Goal: Information Seeking & Learning: Learn about a topic

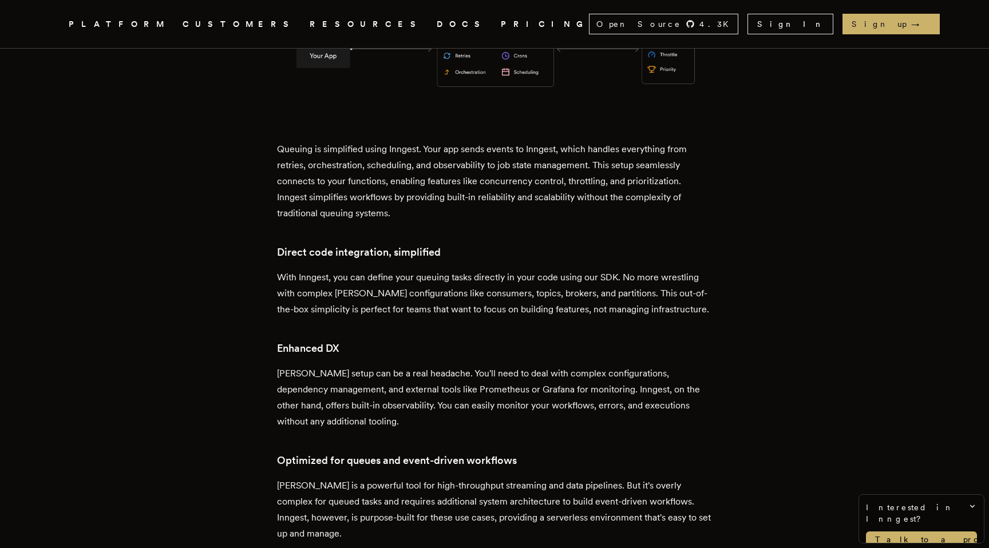
scroll to position [1933, 0]
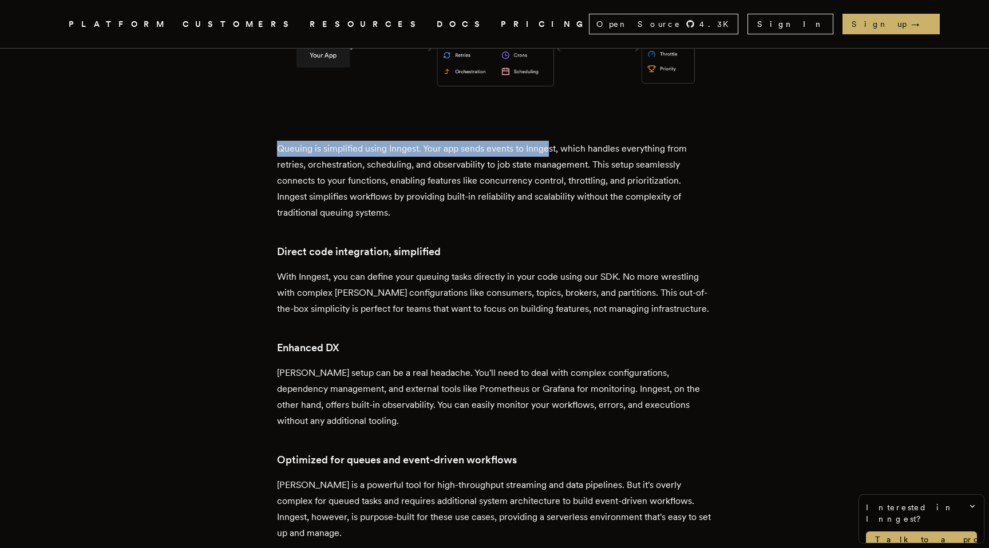
drag, startPoint x: 281, startPoint y: 108, endPoint x: 553, endPoint y: 105, distance: 271.9
click at [553, 141] on p "Queuing is simplified using Inngest. Your app sends events to Inngest, which ha…" at bounding box center [494, 181] width 435 height 80
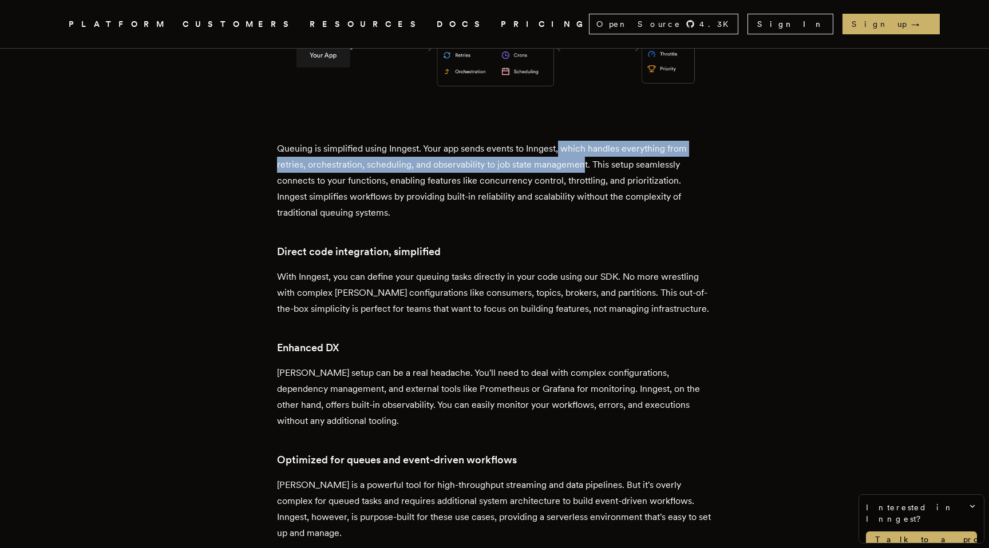
drag, startPoint x: 563, startPoint y: 106, endPoint x: 586, endPoint y: 121, distance: 27.3
click at [586, 141] on p "Queuing is simplified using Inngest. Your app sends events to Inngest, which ha…" at bounding box center [494, 181] width 435 height 80
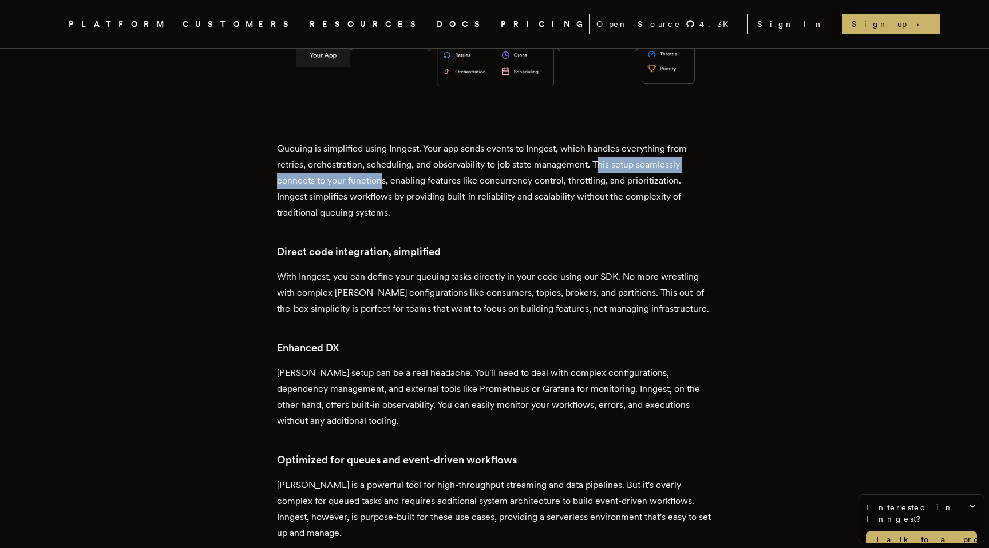
drag, startPoint x: 598, startPoint y: 124, endPoint x: 386, endPoint y: 144, distance: 212.8
click at [386, 144] on p "Queuing is simplified using Inngest. Your app sends events to Inngest, which ha…" at bounding box center [494, 181] width 435 height 80
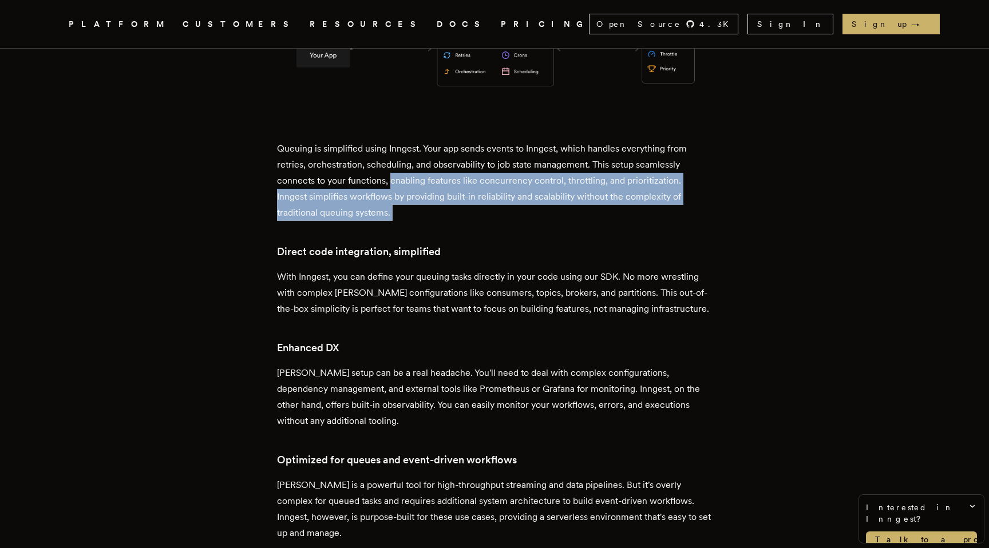
drag, startPoint x: 393, startPoint y: 142, endPoint x: 406, endPoint y: 180, distance: 39.8
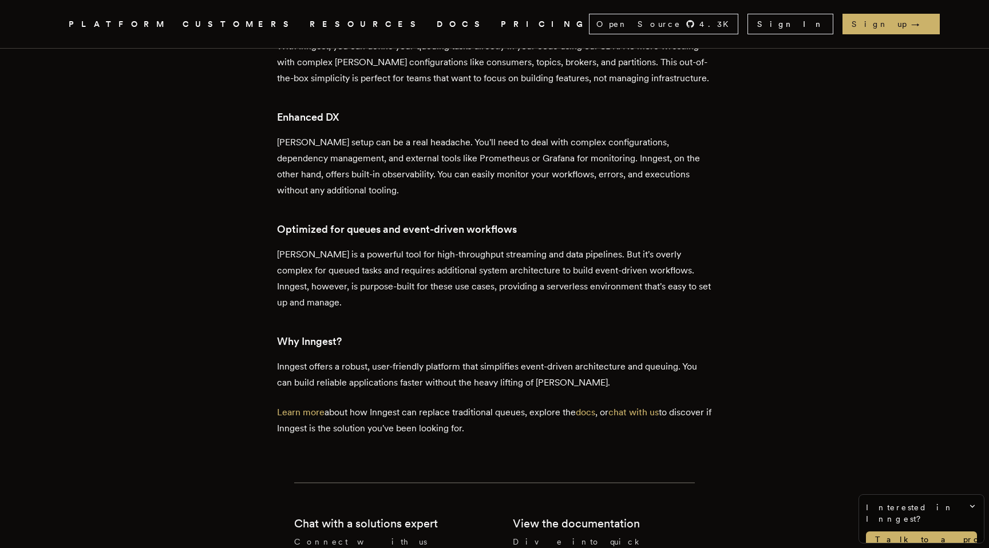
scroll to position [2164, 0]
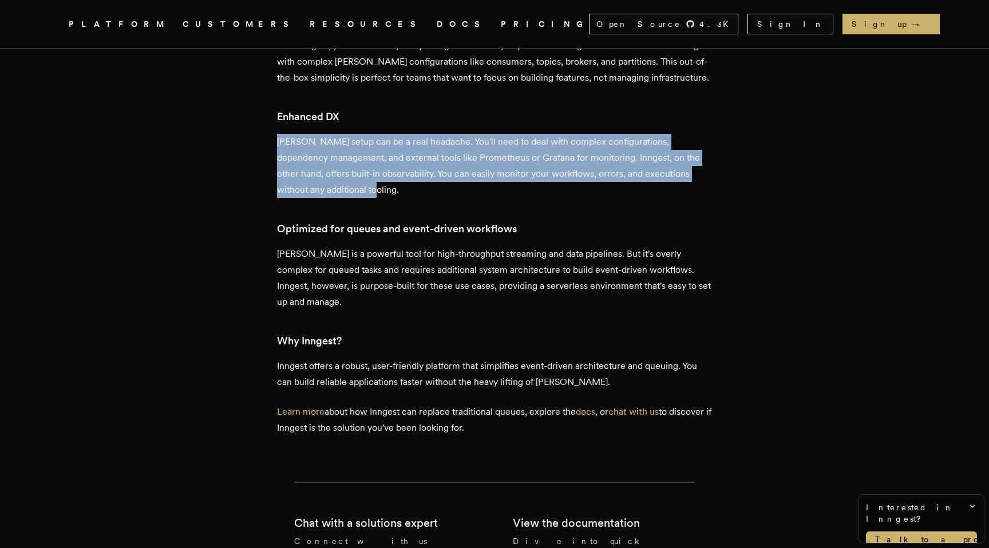
drag, startPoint x: 382, startPoint y: 152, endPoint x: 272, endPoint y: 90, distance: 126.3
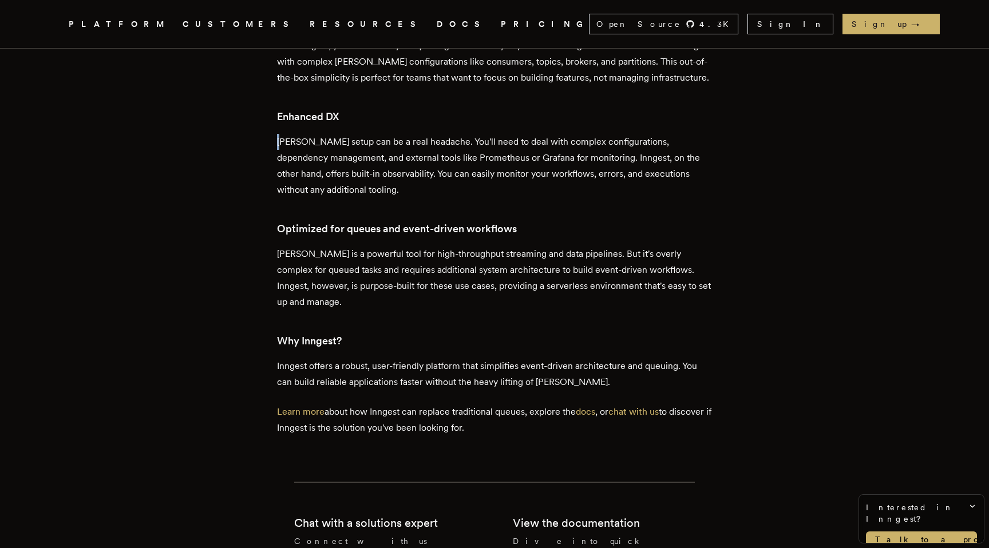
drag, startPoint x: 272, startPoint y: 90, endPoint x: 287, endPoint y: 102, distance: 19.1
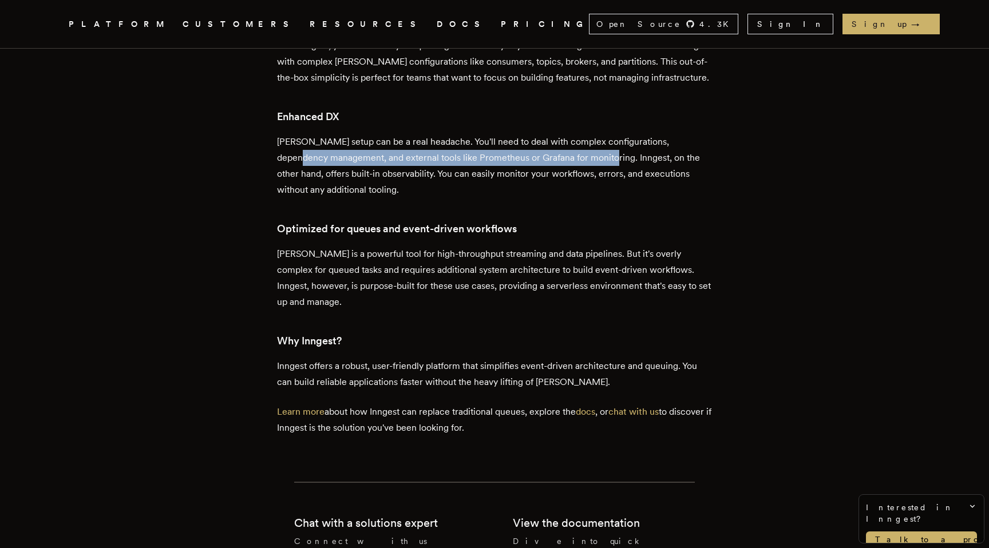
drag, startPoint x: 282, startPoint y: 117, endPoint x: 587, endPoint y: 112, distance: 305.1
click at [587, 134] on p "Kafka's setup can be a real headache. You'll need to deal with complex configur…" at bounding box center [494, 166] width 435 height 64
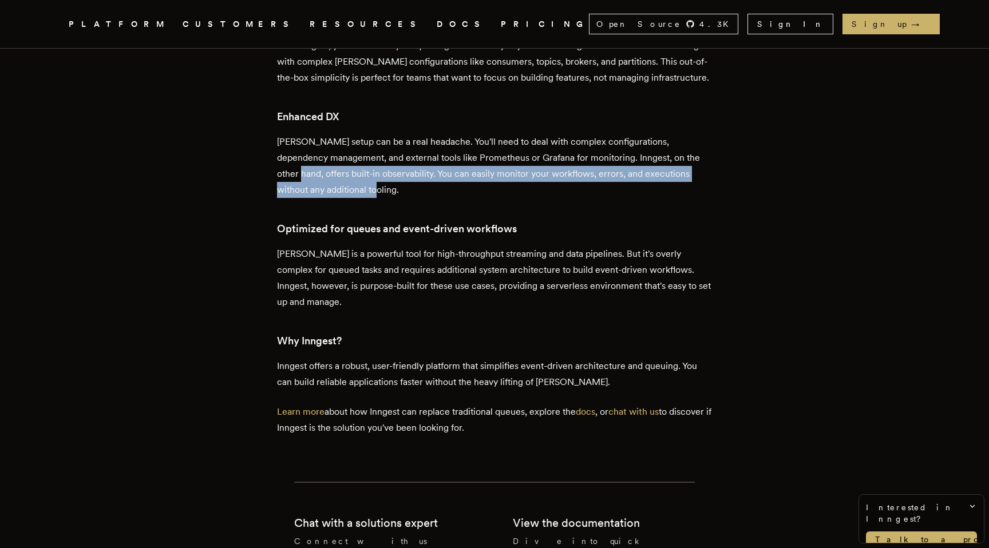
drag, startPoint x: 367, startPoint y: 147, endPoint x: 263, endPoint y: 127, distance: 106.1
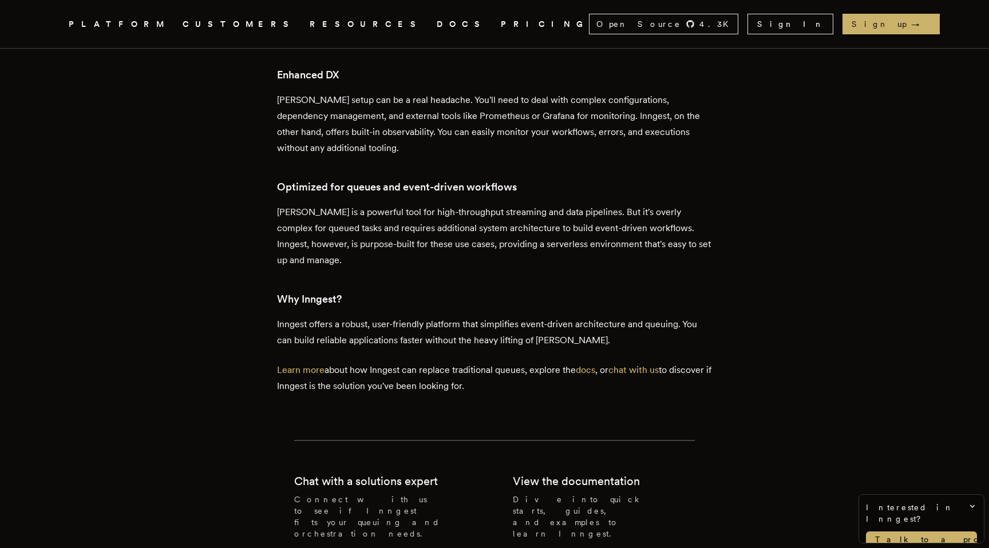
scroll to position [2223, 0]
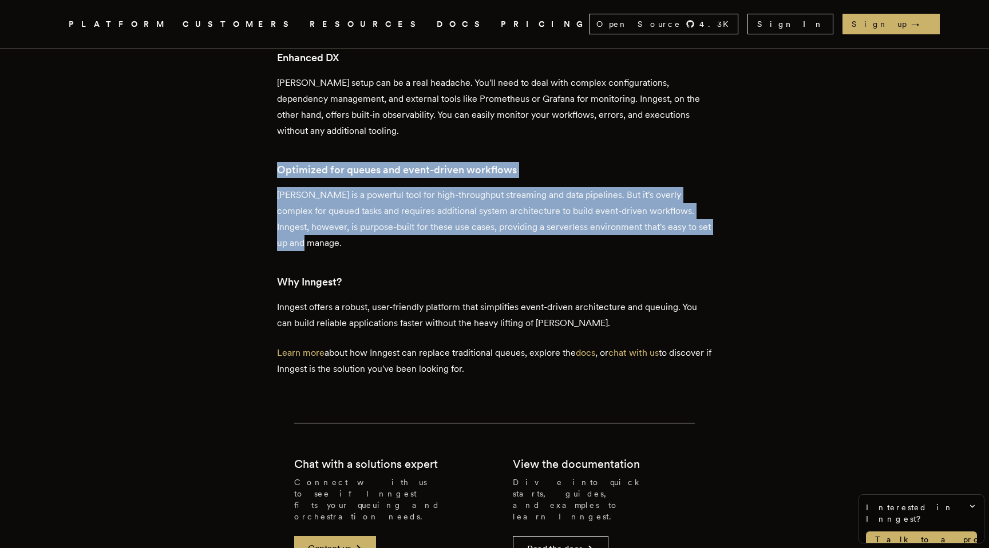
drag, startPoint x: 270, startPoint y: 127, endPoint x: 363, endPoint y: 204, distance: 121.2
click at [363, 204] on p "Kafka is a powerful tool for high-throughput streaming and data pipelines. But …" at bounding box center [494, 219] width 435 height 64
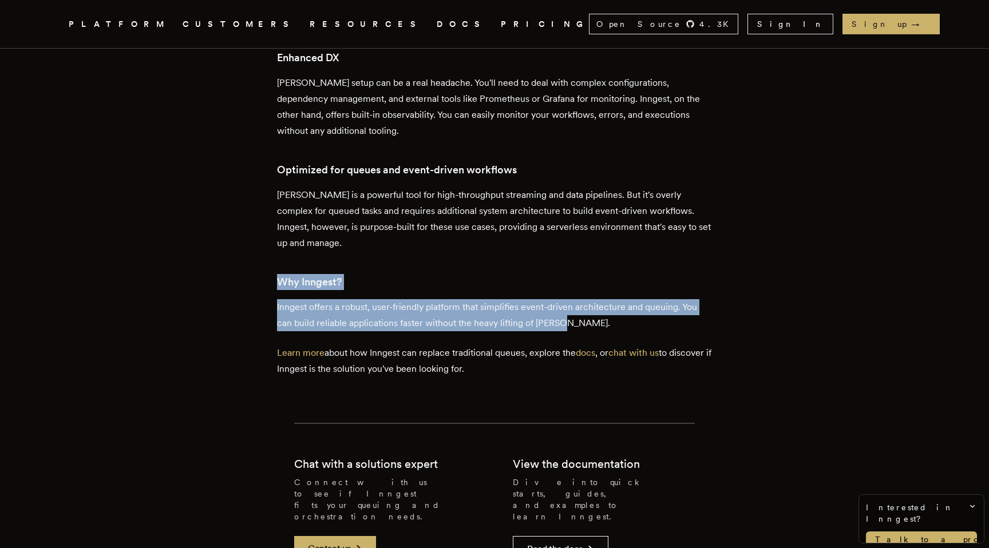
drag, startPoint x: 282, startPoint y: 240, endPoint x: 576, endPoint y: 284, distance: 298.1
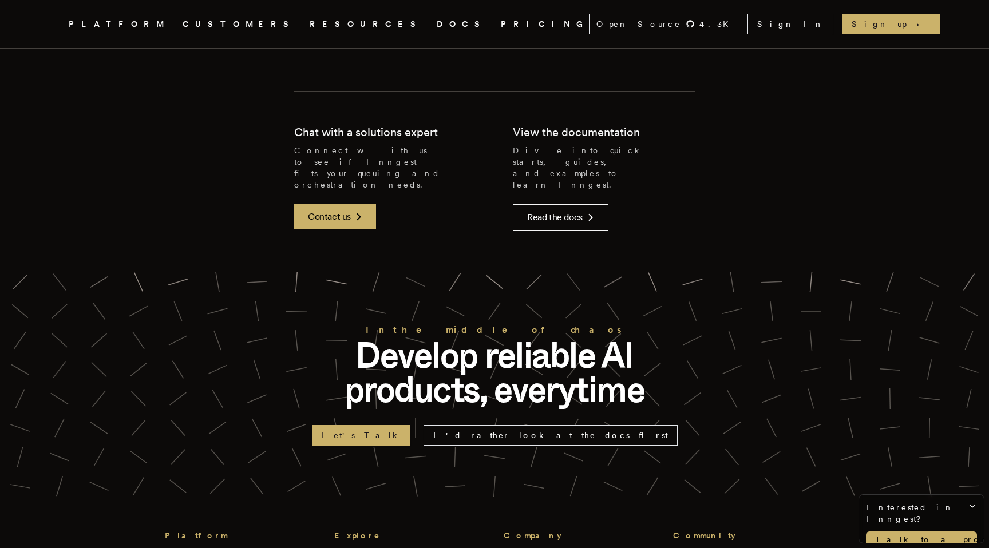
scroll to position [2546, 0]
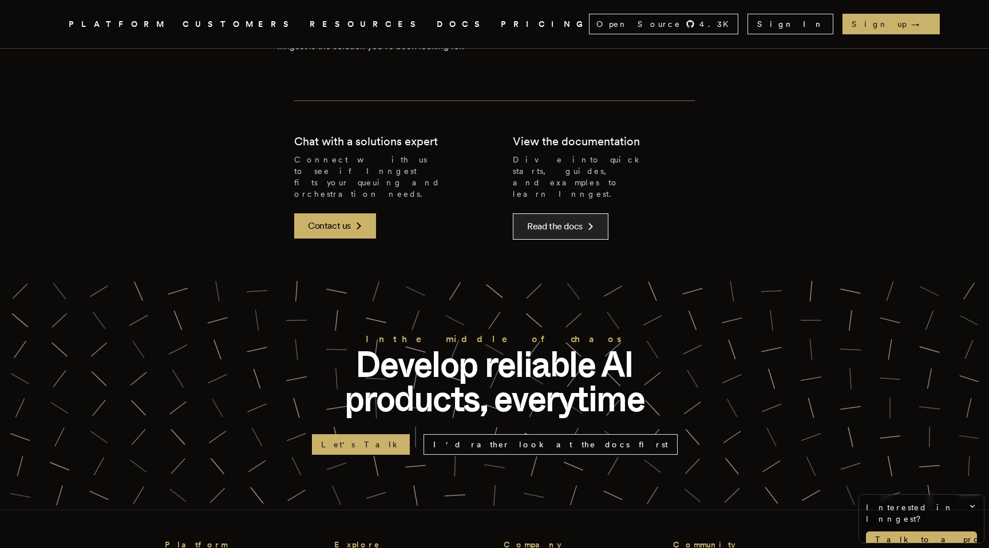
click at [552, 214] on link "Read the docs" at bounding box center [561, 227] width 96 height 26
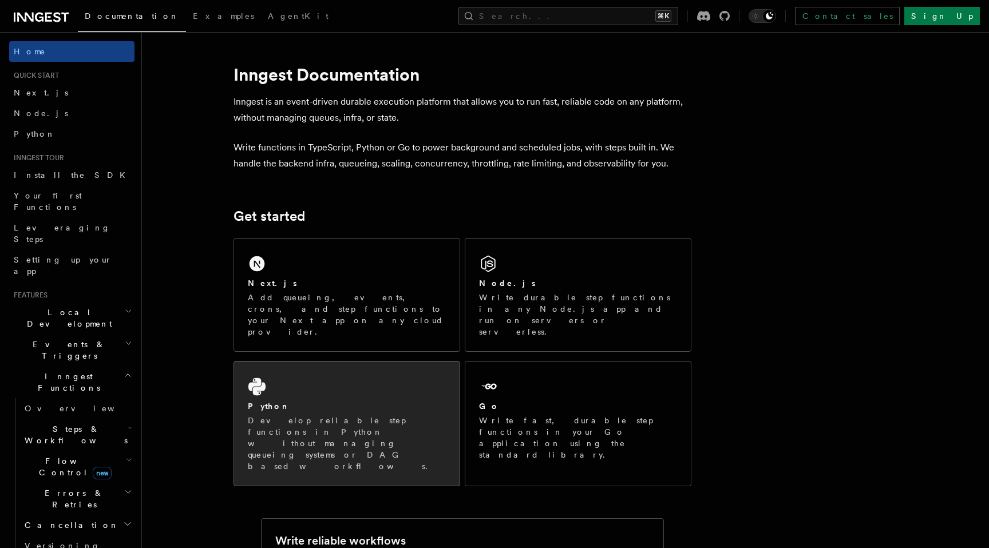
click at [317, 401] on div "Python" at bounding box center [347, 407] width 198 height 12
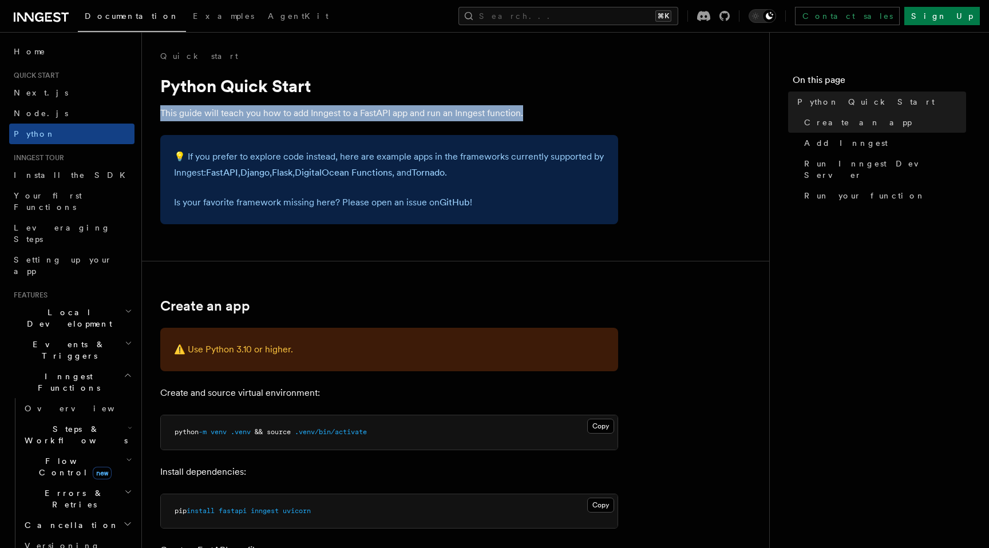
drag, startPoint x: 161, startPoint y: 112, endPoint x: 562, endPoint y: 113, distance: 400.7
click at [562, 113] on p "This guide will teach you how to add Inngest to a FastAPI app and run an Innges…" at bounding box center [389, 113] width 458 height 16
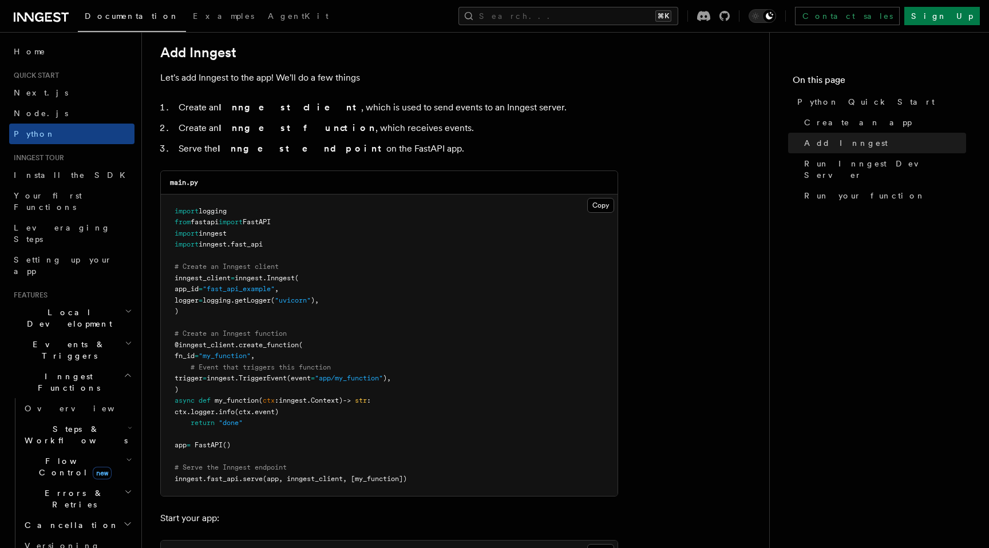
scroll to position [687, 0]
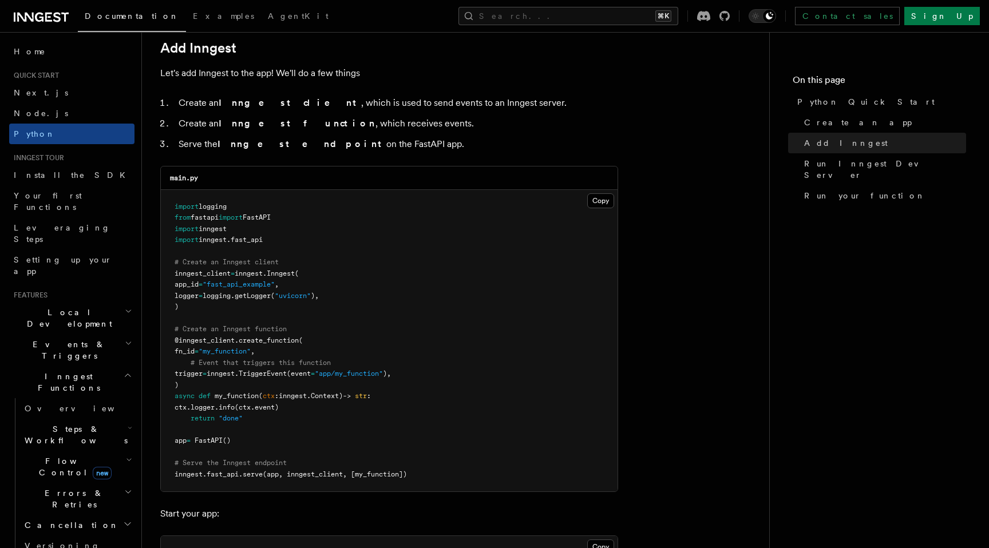
drag, startPoint x: 172, startPoint y: 219, endPoint x: 309, endPoint y: 219, distance: 136.8
click at [309, 219] on pre "import logging from fastapi import FastAPI import inngest import inngest . fast…" at bounding box center [389, 341] width 457 height 302
drag, startPoint x: 174, startPoint y: 226, endPoint x: 309, endPoint y: 226, distance: 134.5
click at [309, 227] on pre "import logging from fastapi import FastAPI import inngest import inngest . fast…" at bounding box center [389, 341] width 457 height 302
drag, startPoint x: 172, startPoint y: 238, endPoint x: 340, endPoint y: 238, distance: 167.7
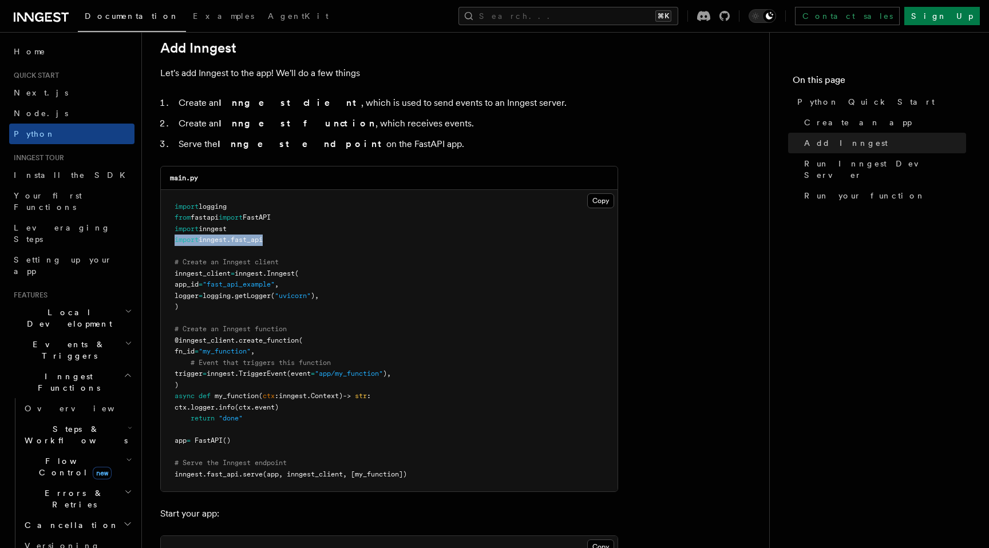
click at [340, 238] on pre "import logging from fastapi import FastAPI import inngest import inngest . fast…" at bounding box center [389, 341] width 457 height 302
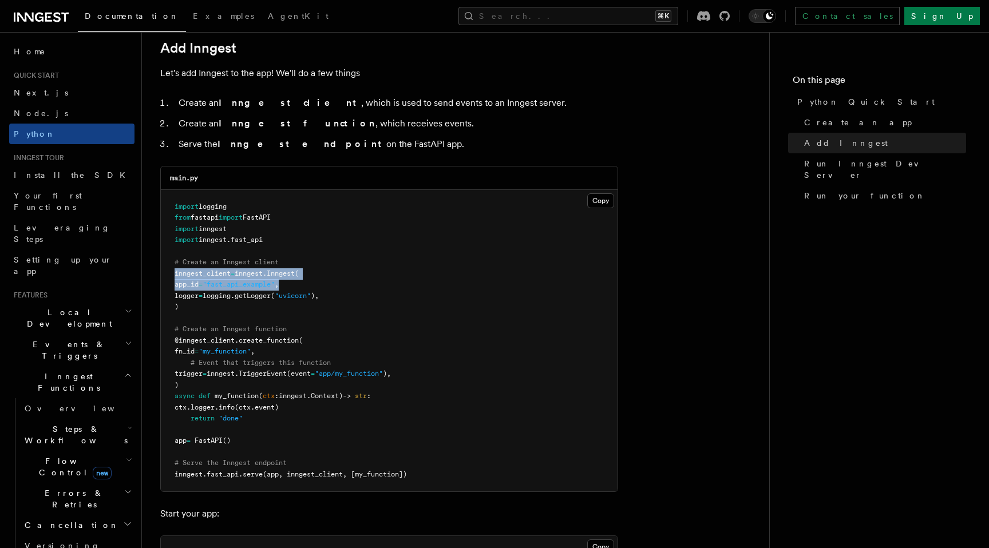
drag, startPoint x: 169, startPoint y: 274, endPoint x: 343, endPoint y: 276, distance: 173.5
click at [343, 278] on pre "import logging from fastapi import FastAPI import inngest import inngest . fast…" at bounding box center [389, 341] width 457 height 302
click at [343, 282] on pre "import logging from fastapi import FastAPI import inngest import inngest . fast…" at bounding box center [389, 341] width 457 height 302
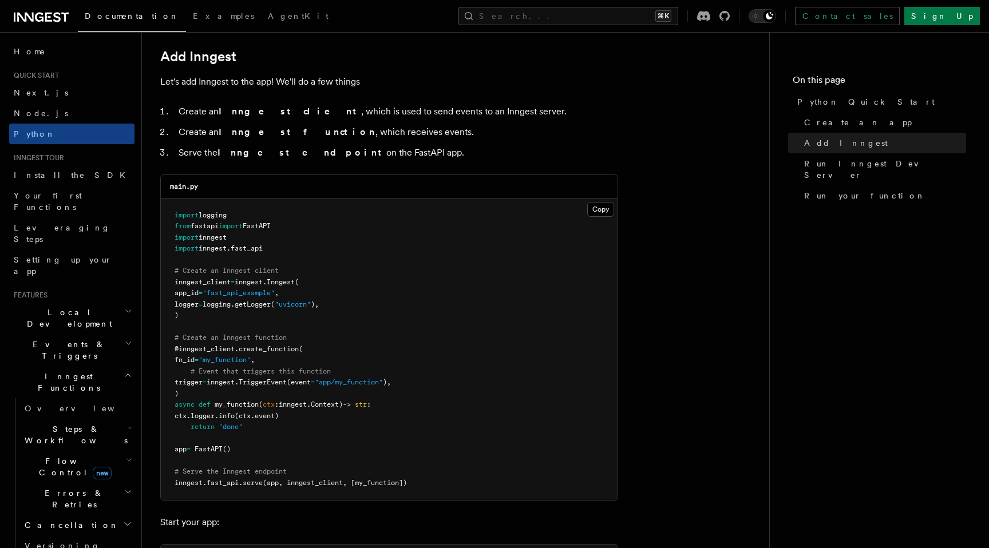
scroll to position [678, 0]
drag, startPoint x: 187, startPoint y: 301, endPoint x: 370, endPoint y: 301, distance: 183.2
click at [370, 301] on pre "import logging from fastapi import FastAPI import inngest import inngest . fast…" at bounding box center [389, 351] width 457 height 302
click at [370, 302] on pre "import logging from fastapi import FastAPI import inngest import inngest . fast…" at bounding box center [389, 351] width 457 height 302
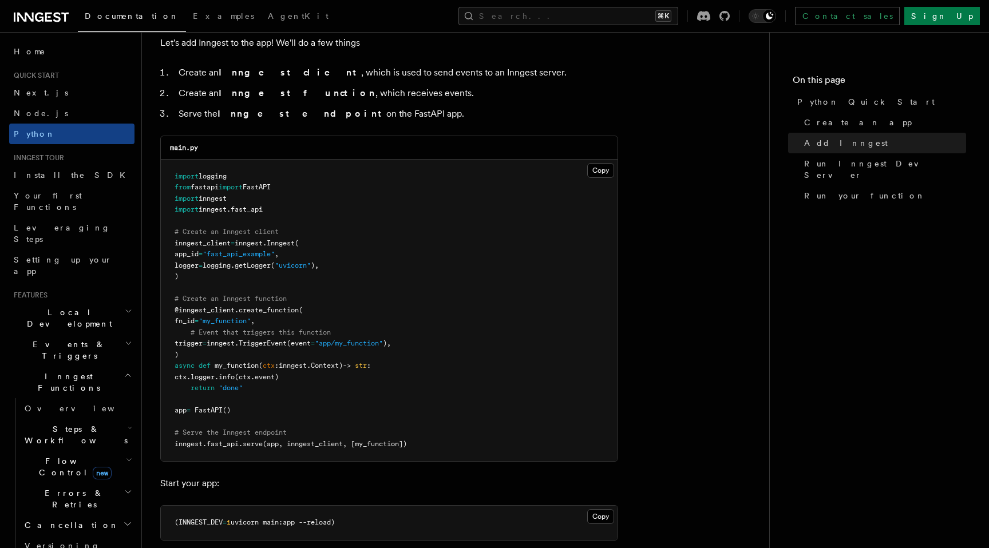
scroll to position [726, 0]
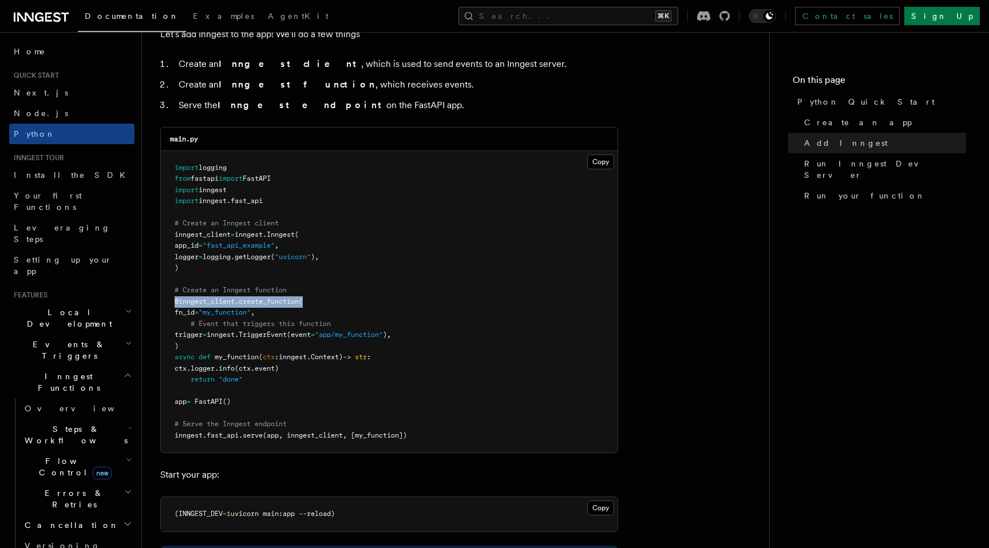
drag, startPoint x: 173, startPoint y: 299, endPoint x: 347, endPoint y: 299, distance: 173.4
click at [347, 299] on pre "import logging from fastapi import FastAPI import inngest import inngest . fast…" at bounding box center [389, 302] width 457 height 302
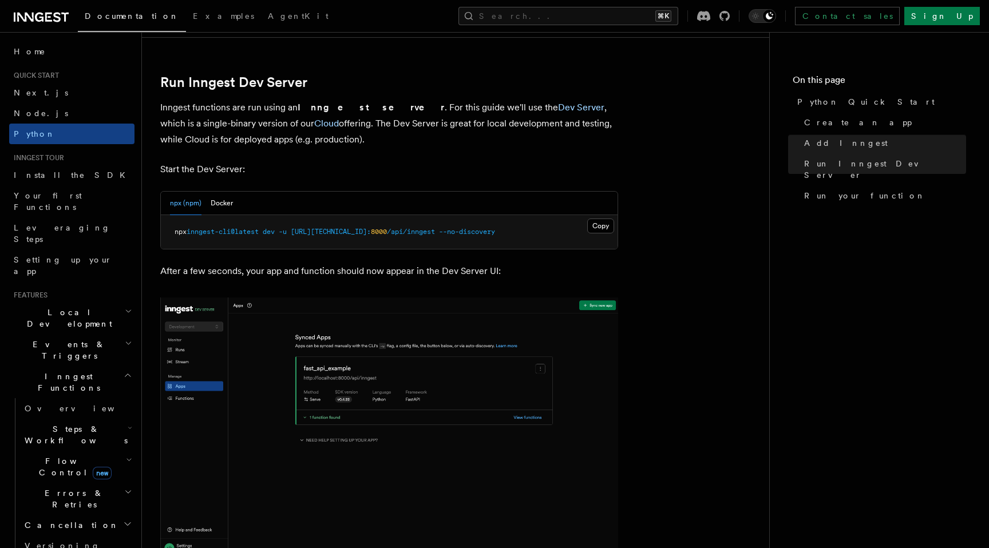
scroll to position [1377, 0]
click at [223, 204] on button "Docker" at bounding box center [222, 204] width 22 height 23
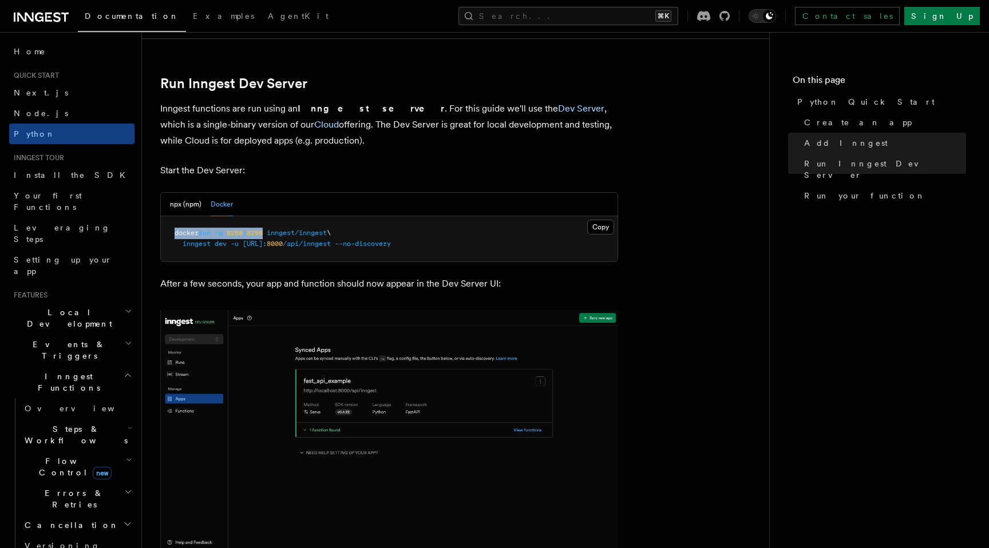
drag, startPoint x: 174, startPoint y: 235, endPoint x: 267, endPoint y: 236, distance: 92.7
click at [267, 236] on pre "docker run -p 8288 : 8288 inngest/inngest \ inngest dev -u http://host.docker.i…" at bounding box center [389, 238] width 457 height 45
drag, startPoint x: 275, startPoint y: 235, endPoint x: 333, endPoint y: 235, distance: 58.4
click at [327, 235] on span "inngest/inngest" at bounding box center [297, 233] width 60 height 8
drag, startPoint x: 184, startPoint y: 247, endPoint x: 208, endPoint y: 255, distance: 25.2
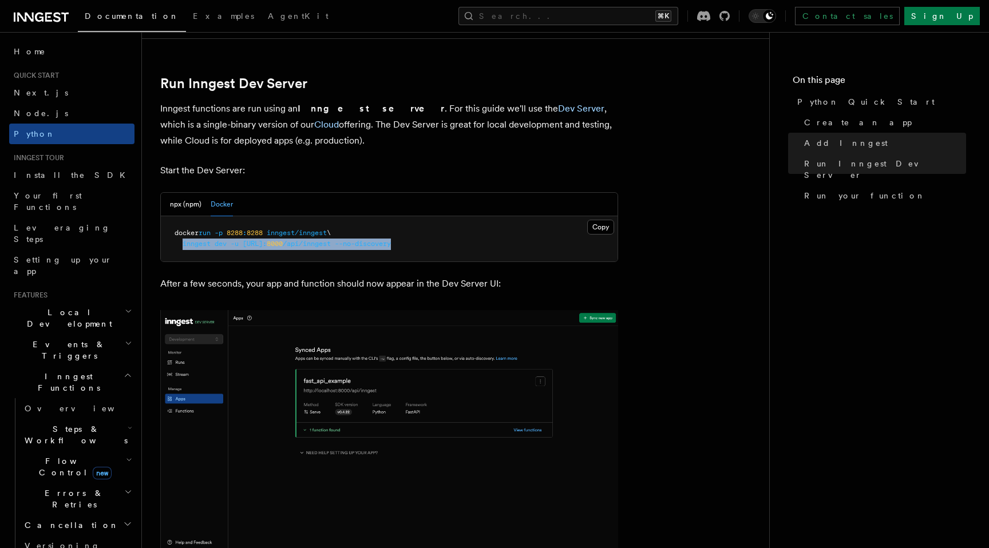
click at [208, 255] on pre "docker run -p 8288 : 8288 inngest/inngest \ inngest dev -u http://host.docker.i…" at bounding box center [389, 238] width 457 height 45
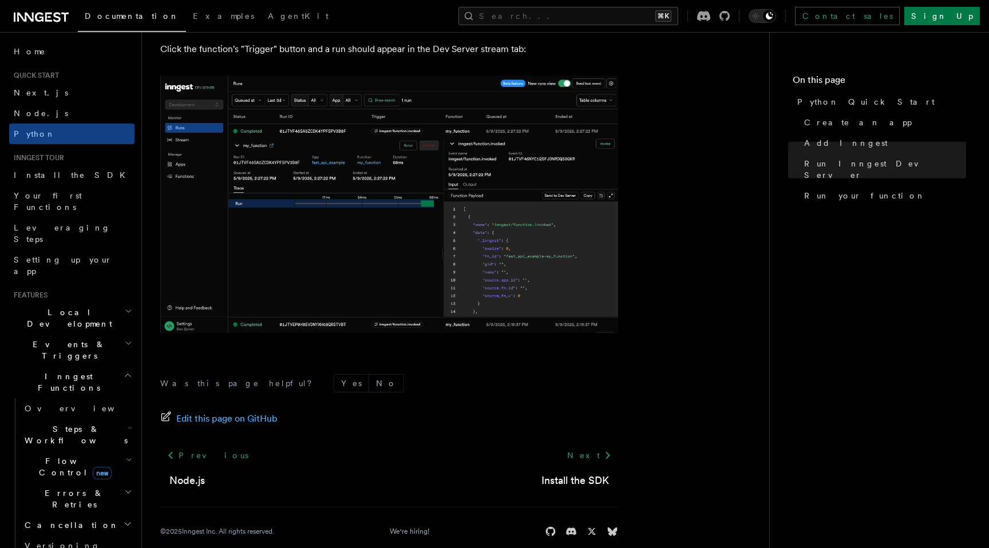
scroll to position [2358, 0]
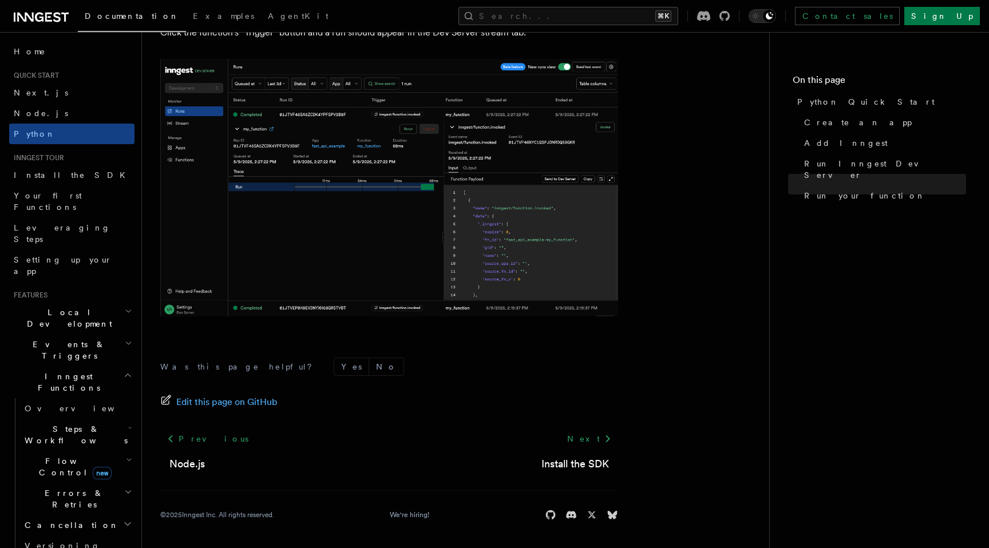
click at [386, 236] on img at bounding box center [389, 188] width 458 height 258
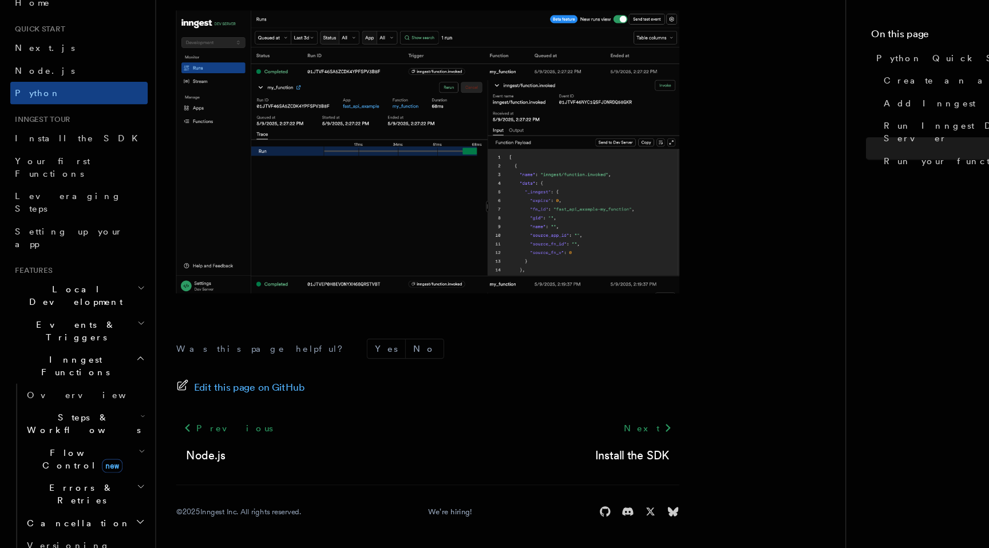
click at [42, 307] on span "Local Development" at bounding box center [67, 318] width 116 height 23
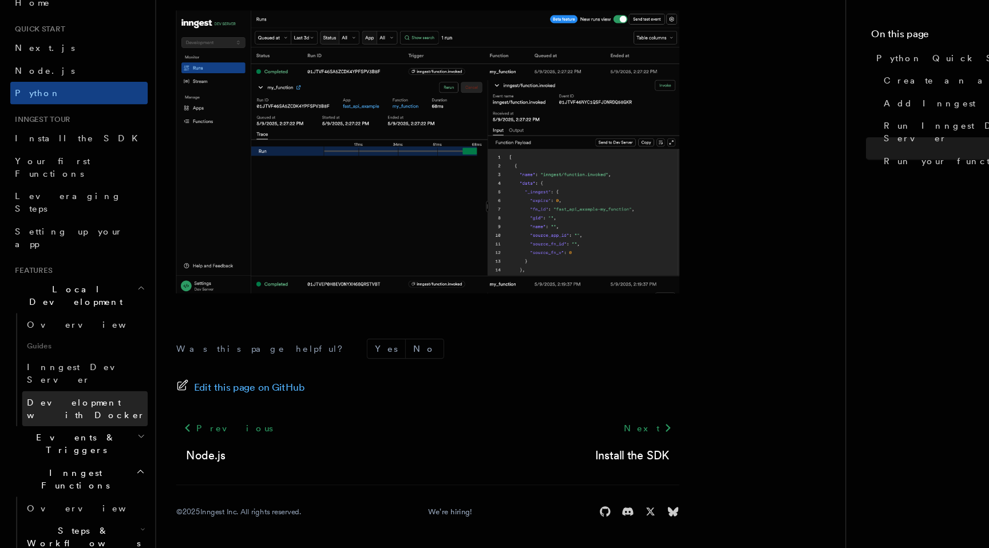
click at [43, 411] on span "Development with Docker" at bounding box center [79, 421] width 108 height 21
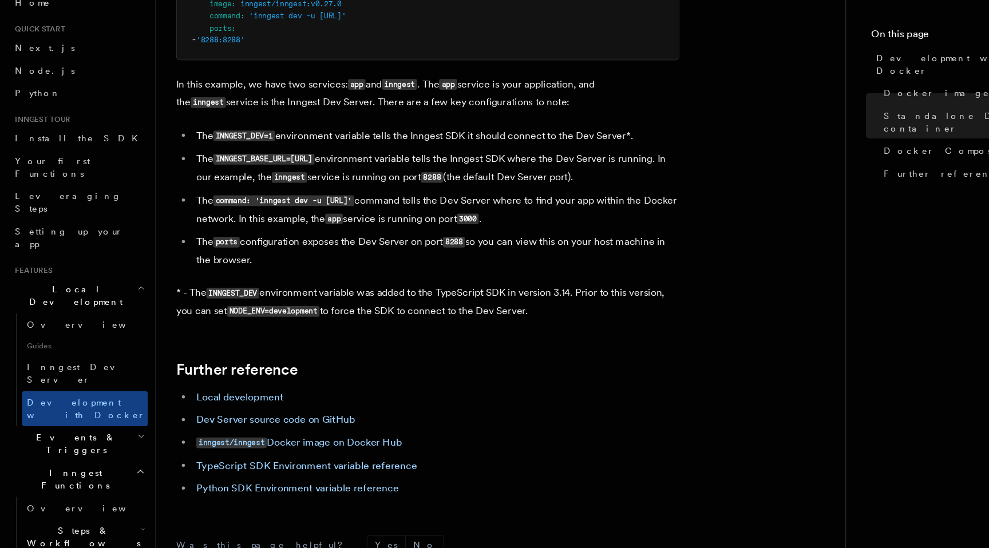
scroll to position [1077, 0]
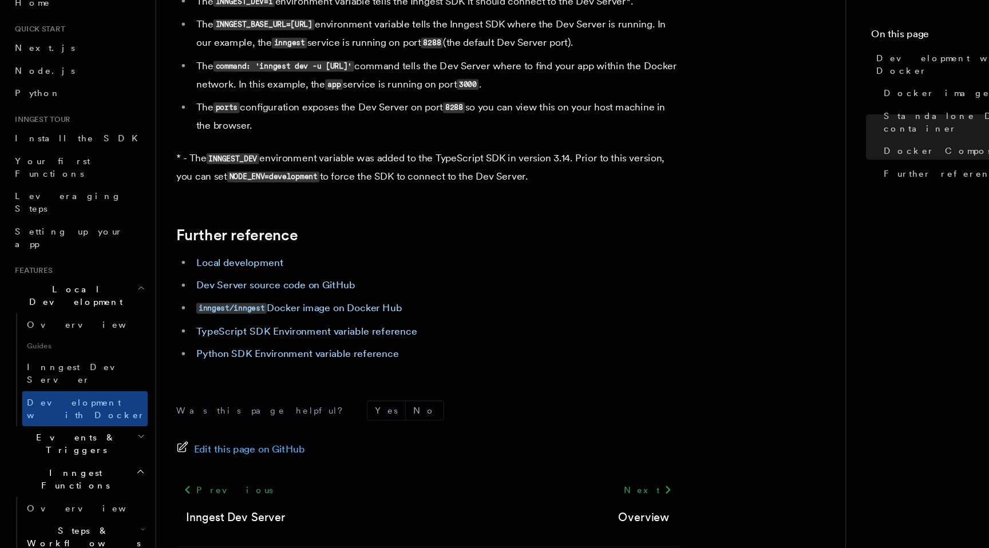
click at [40, 442] on span "Events & Triggers" at bounding box center [67, 453] width 116 height 23
click at [46, 475] on span "Overview" at bounding box center [84, 479] width 118 height 9
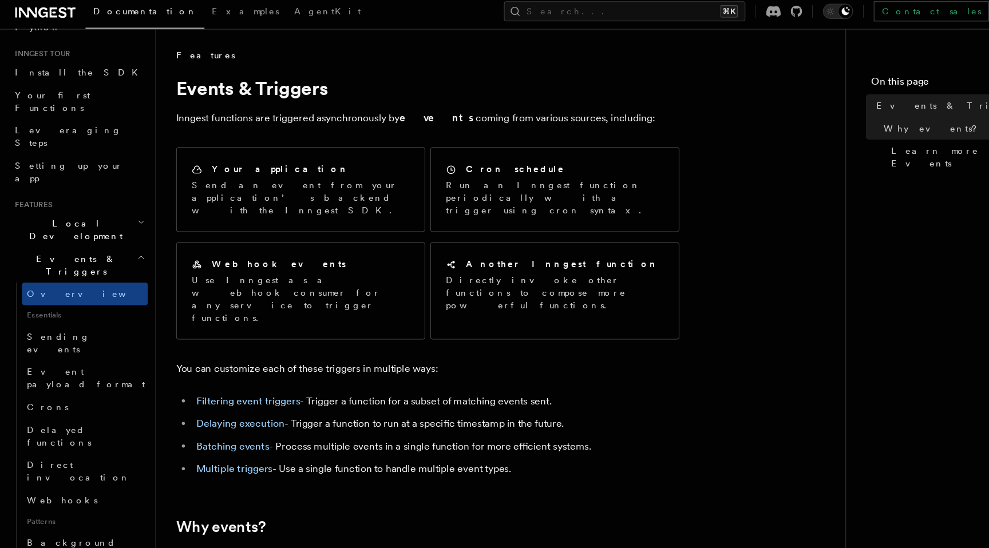
drag, startPoint x: 151, startPoint y: 113, endPoint x: 619, endPoint y: 109, distance: 468.8
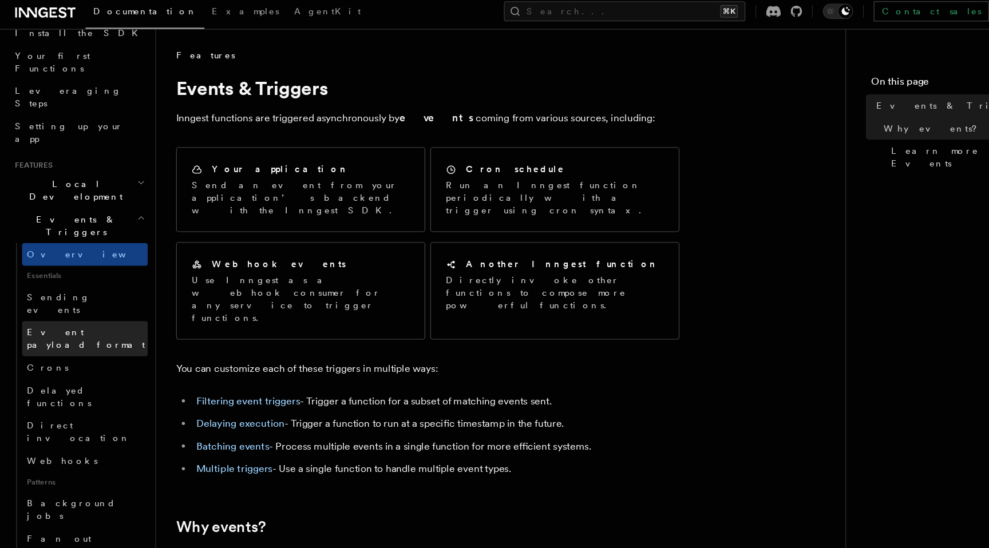
scroll to position [140, 0]
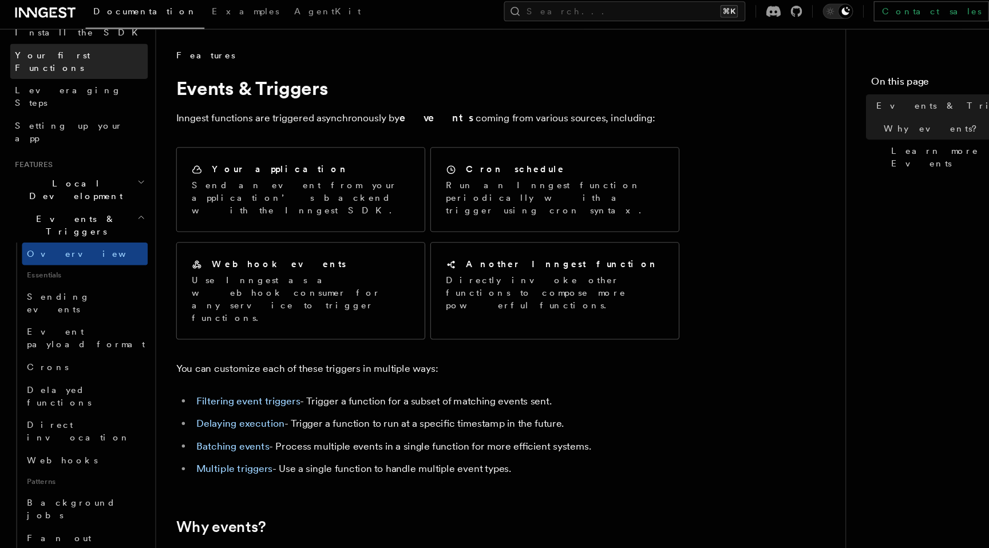
click at [62, 54] on span "Your first Functions" at bounding box center [48, 62] width 68 height 21
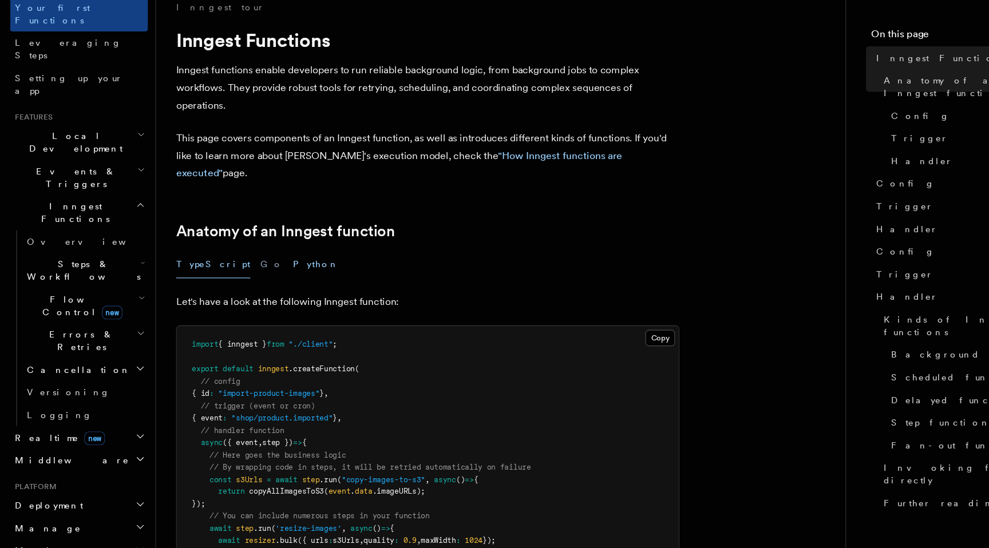
scroll to position [7, 0]
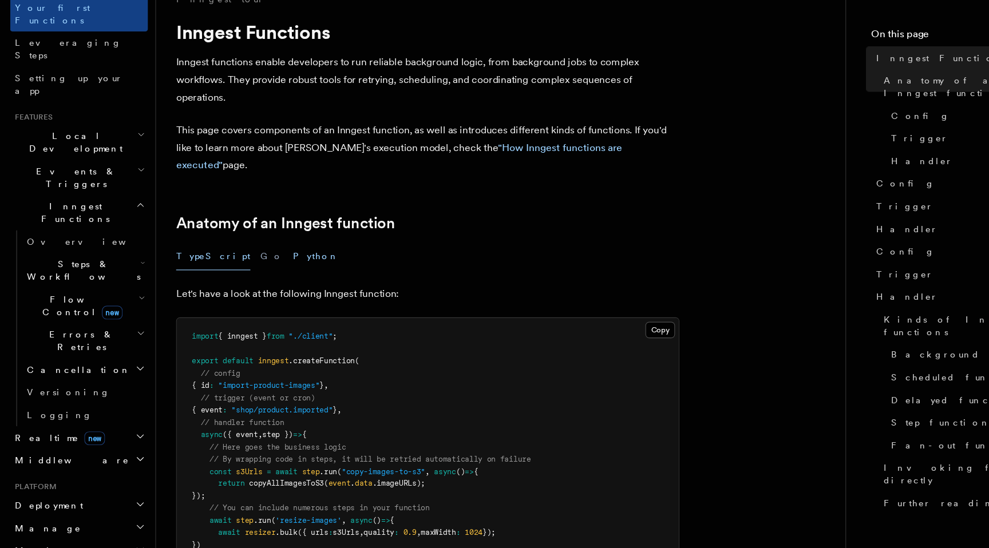
click at [267, 270] on button "Python" at bounding box center [288, 283] width 42 height 26
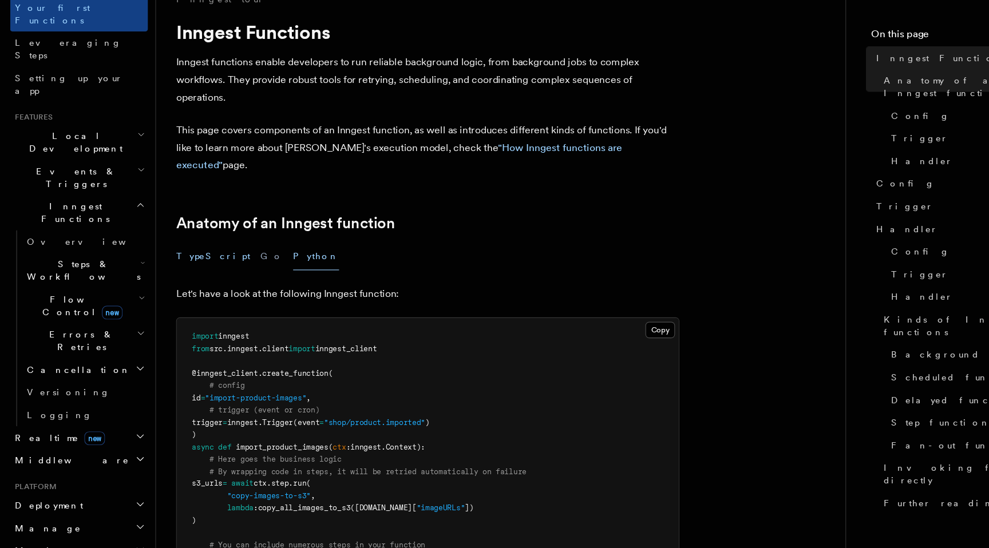
click at [179, 270] on button "TypeScript" at bounding box center [194, 283] width 68 height 26
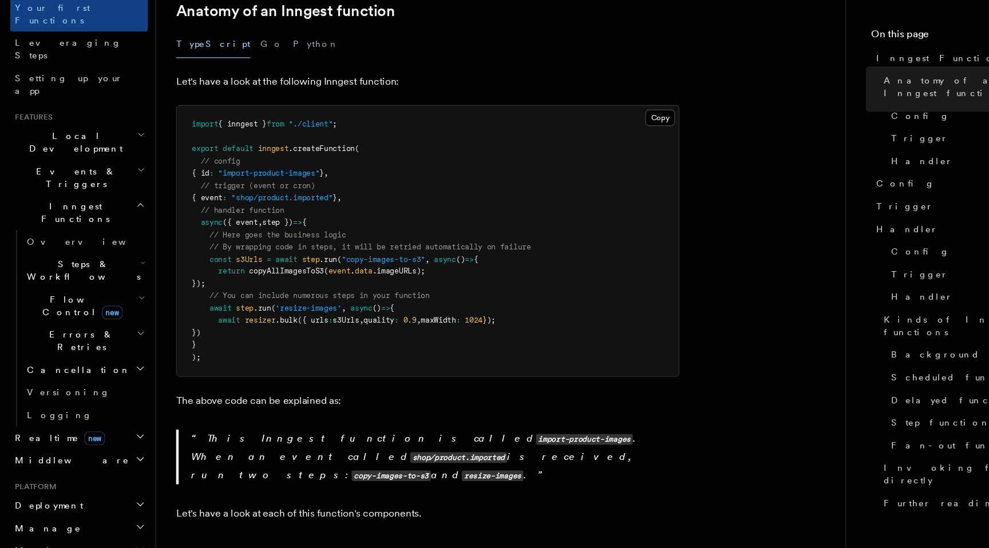
scroll to position [201, 0]
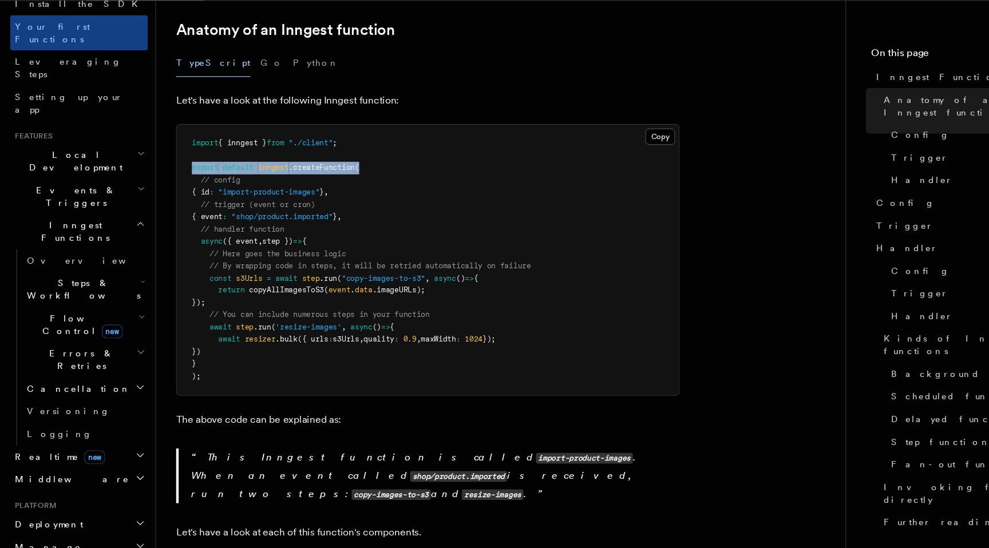
drag, startPoint x: 175, startPoint y: 170, endPoint x: 333, endPoint y: 171, distance: 157.4
click at [333, 171] on pre "import { inngest } from "./client" ; export default inngest .createFunction ( /…" at bounding box center [389, 268] width 457 height 246
drag, startPoint x: 183, startPoint y: 188, endPoint x: 358, endPoint y: 345, distance: 234.7
click at [358, 348] on pre "import { inngest } from "./client" ; export default inngest .createFunction ( /…" at bounding box center [389, 268] width 457 height 246
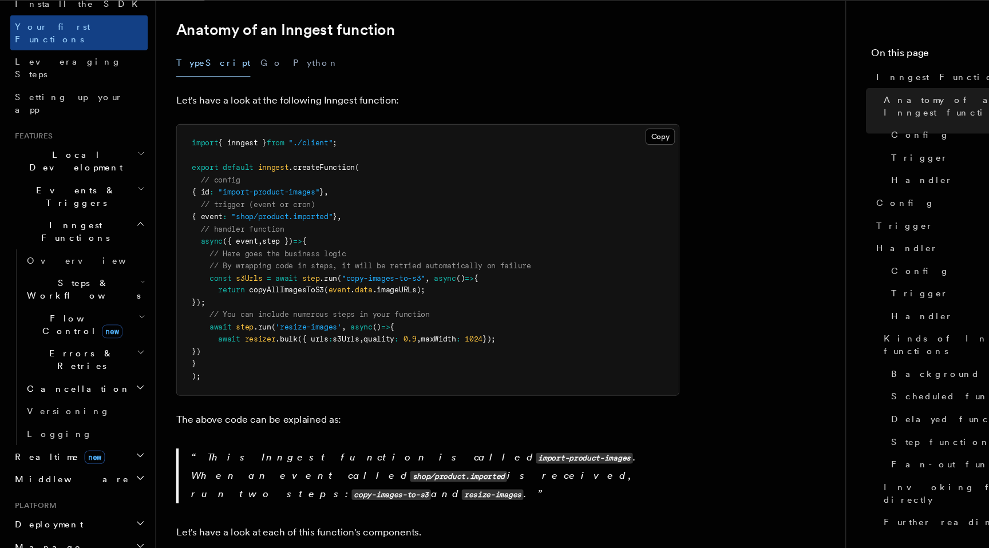
click at [358, 345] on pre "import { inngest } from "./client" ; export default inngest .createFunction ( /…" at bounding box center [389, 268] width 457 height 246
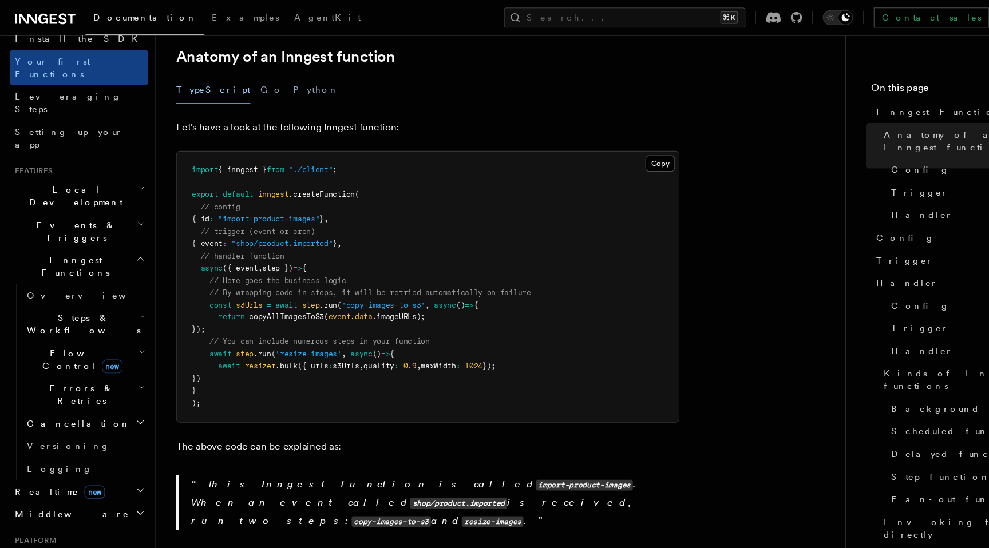
scroll to position [205, 0]
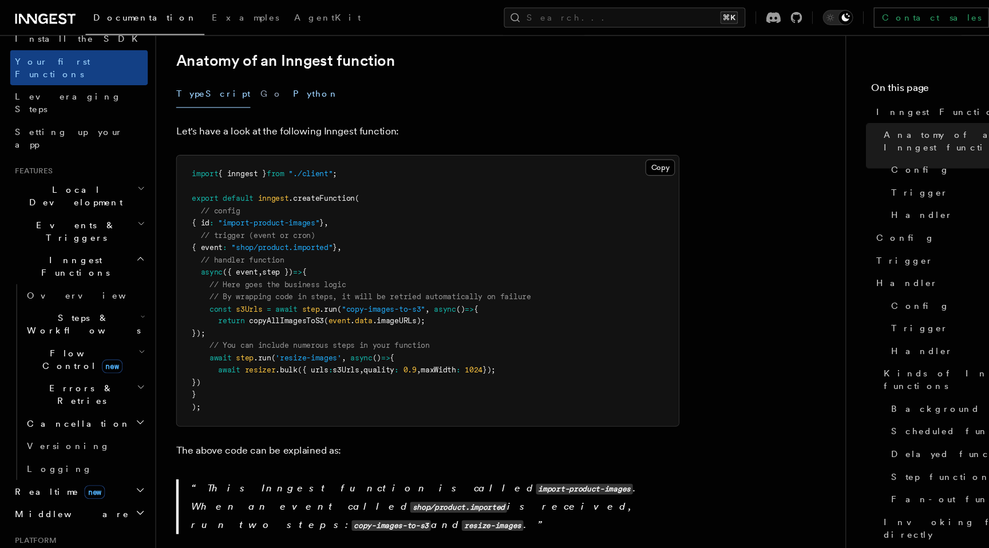
click at [267, 72] on button "Python" at bounding box center [288, 85] width 42 height 26
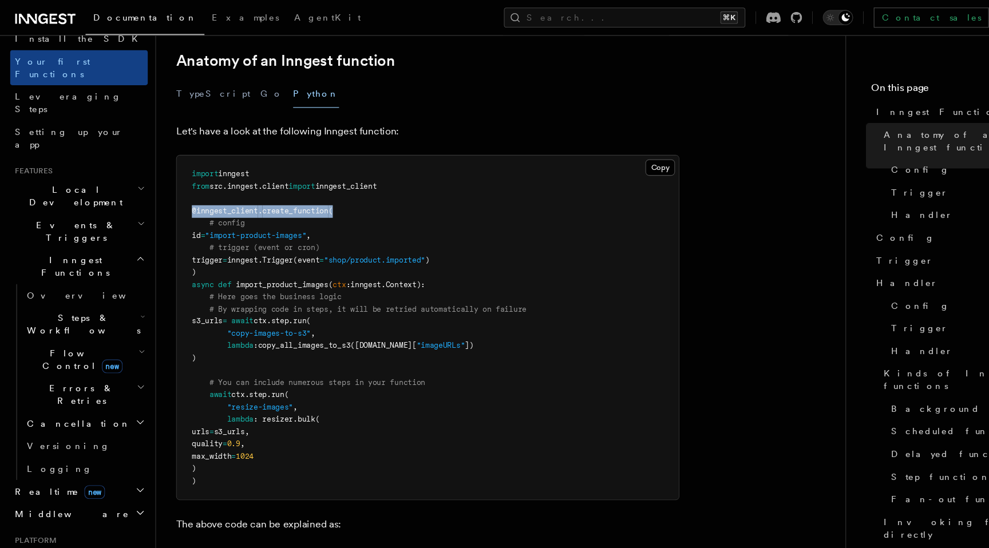
drag, startPoint x: 174, startPoint y: 177, endPoint x: 351, endPoint y: 177, distance: 177.5
click at [351, 177] on pre "import inngest from src . inngest . client import inngest_client @inngest_clien…" at bounding box center [389, 297] width 457 height 313
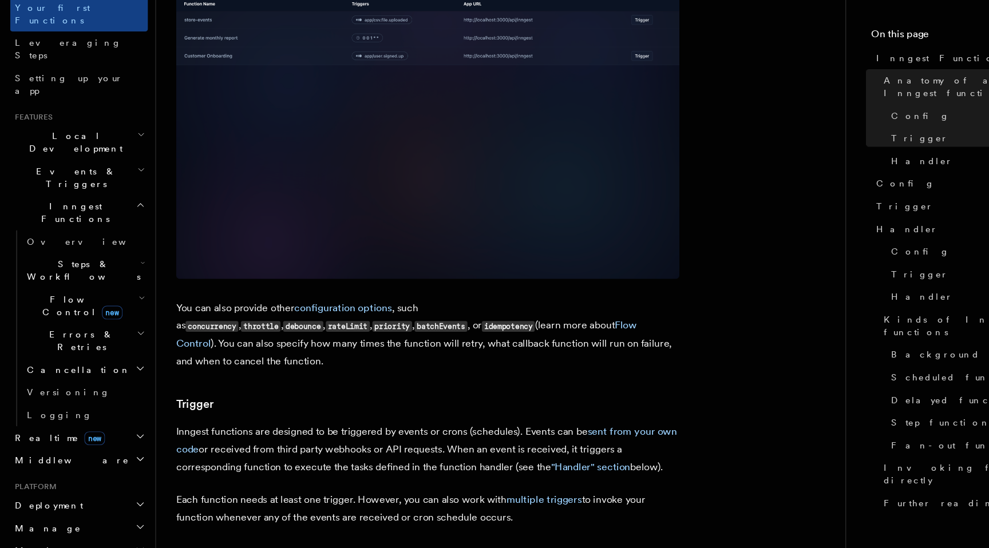
scroll to position [990, 0]
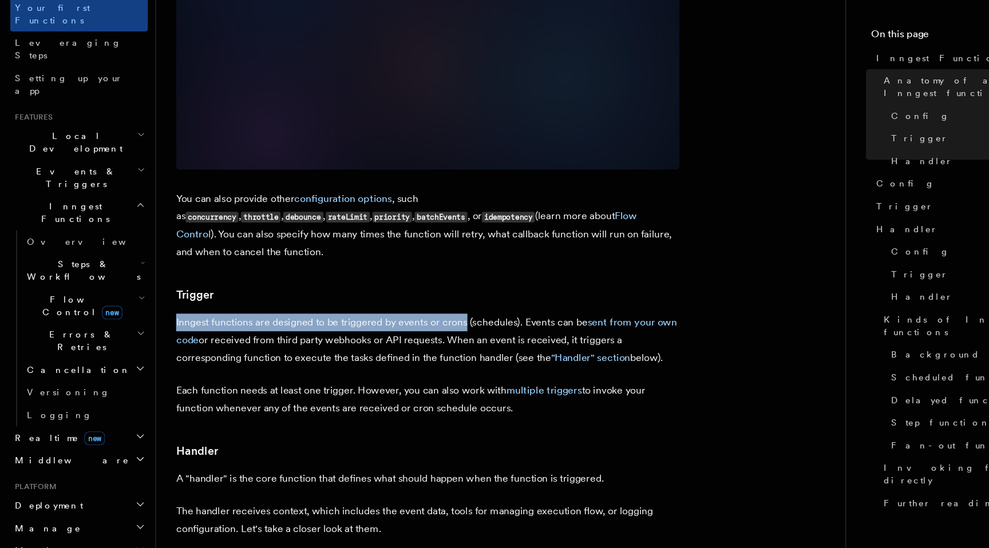
drag, startPoint x: 161, startPoint y: 296, endPoint x: 422, endPoint y: 295, distance: 261.0
click at [422, 335] on p "Inngest functions are designed to be triggered by events or crons (schedules). …" at bounding box center [389, 359] width 458 height 48
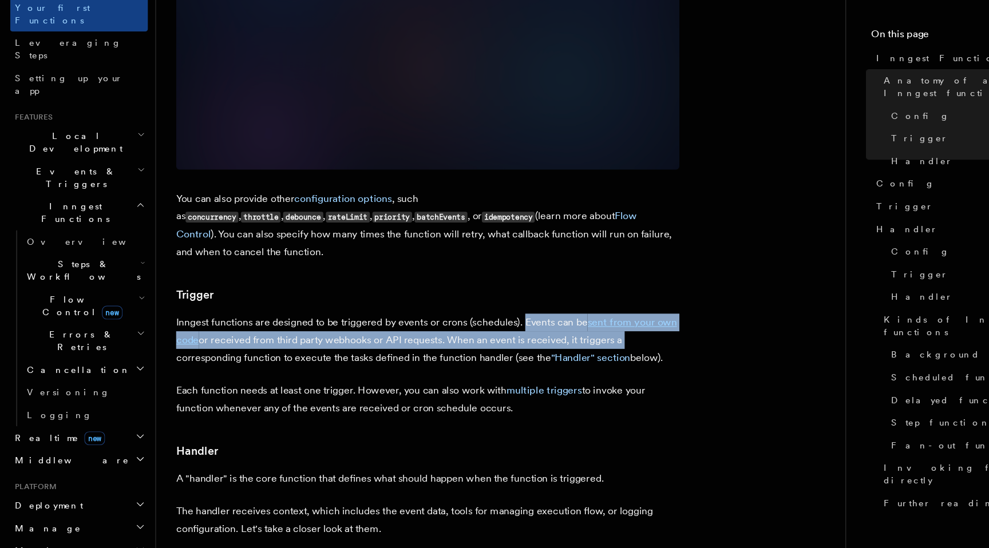
drag, startPoint x: 476, startPoint y: 294, endPoint x: 575, endPoint y: 309, distance: 100.1
click at [575, 335] on p "Inngest functions are designed to be triggered by events or crons (schedules). …" at bounding box center [389, 359] width 458 height 48
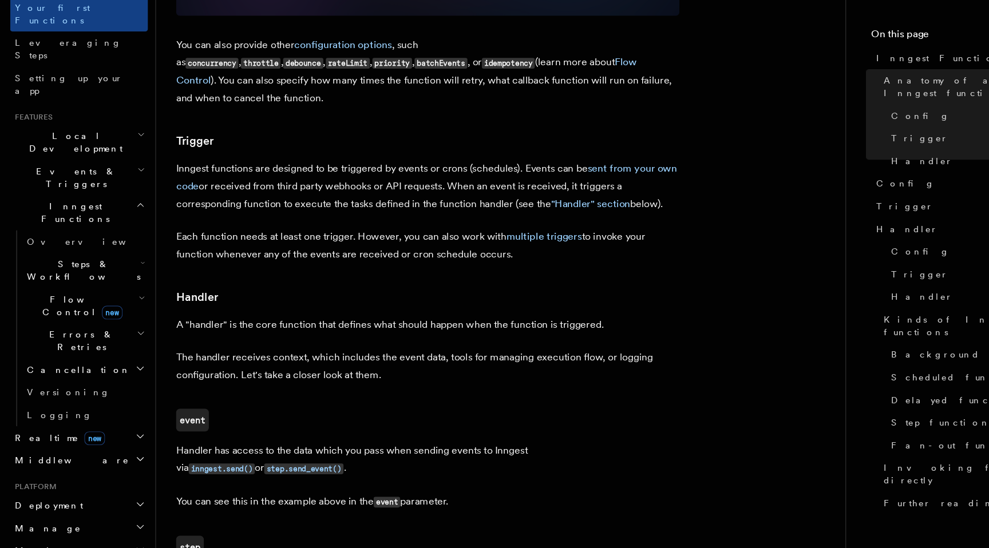
scroll to position [1131, 0]
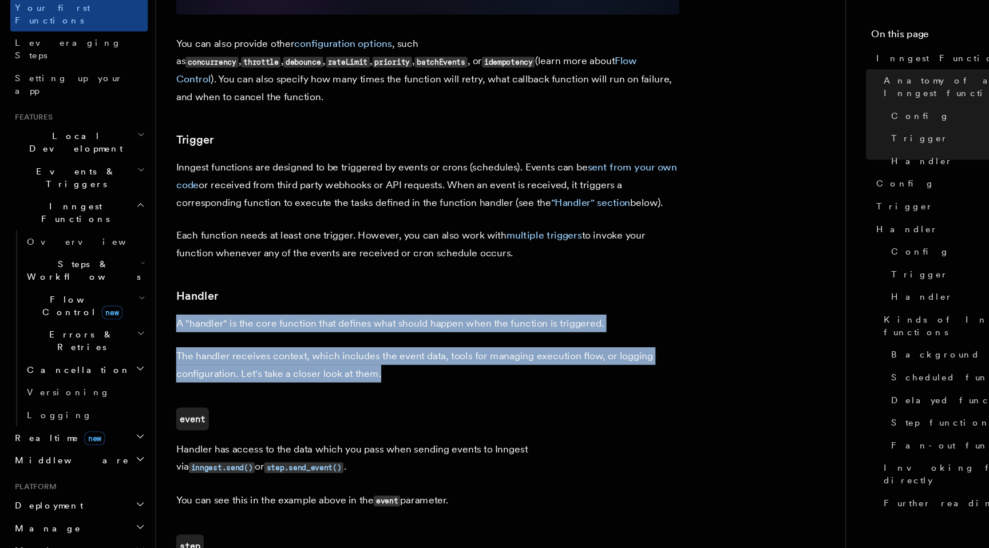
drag, startPoint x: 159, startPoint y: 296, endPoint x: 433, endPoint y: 336, distance: 277.1
click at [433, 336] on div "Inngest tour Inngest Functions Inngest functions enable developers to run relia…" at bounding box center [474, 329] width 664 height 2920
click at [433, 365] on p "The handler receives context, which includes the event data, tools for managing…" at bounding box center [389, 381] width 458 height 32
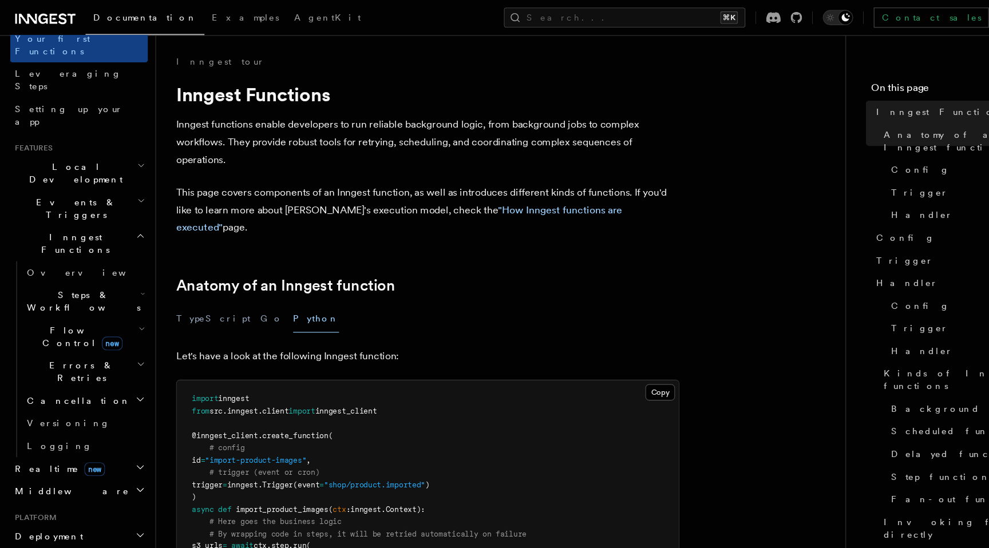
scroll to position [159, 0]
click at [54, 212] on span "Inngest Functions" at bounding box center [66, 223] width 114 height 23
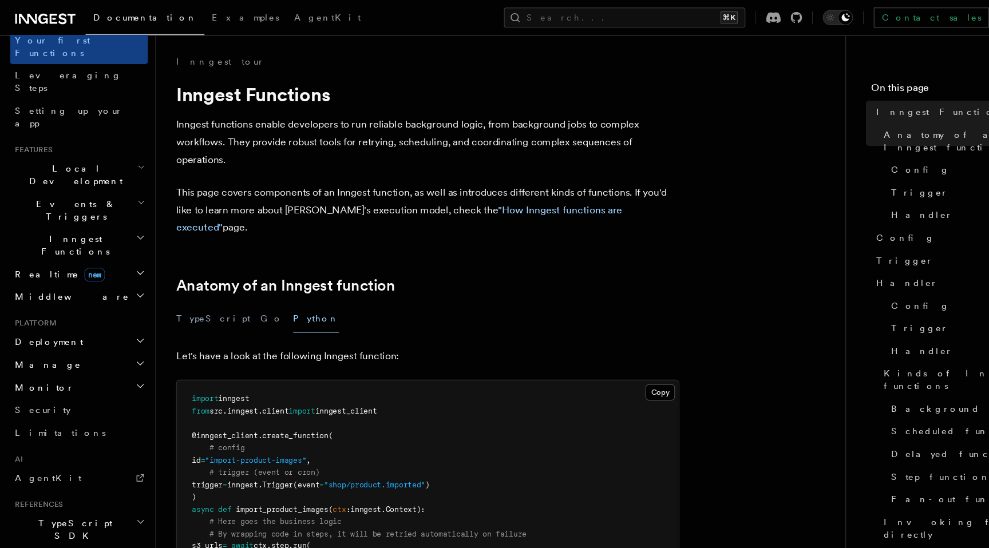
click at [54, 212] on span "Inngest Functions" at bounding box center [66, 223] width 114 height 23
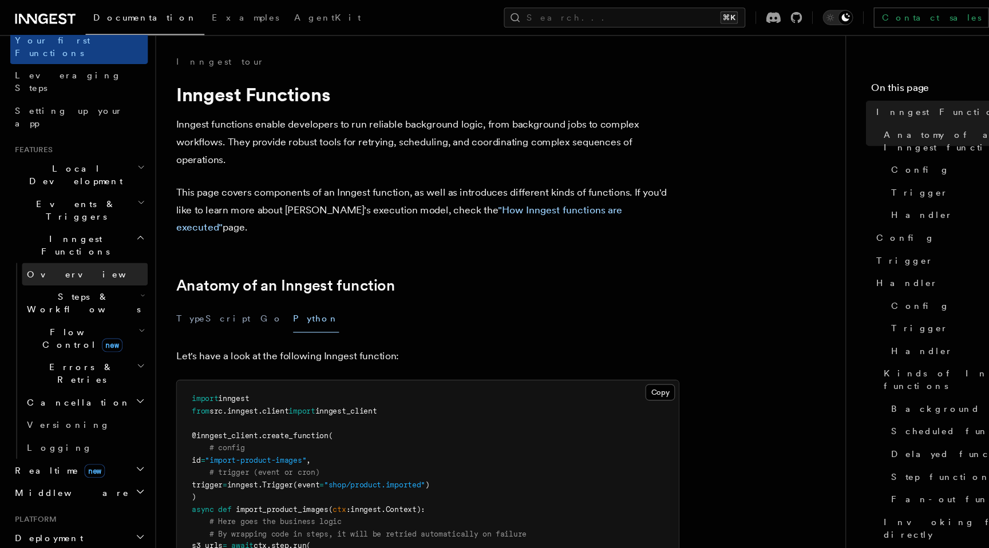
click at [51, 245] on span "Overview" at bounding box center [84, 249] width 118 height 9
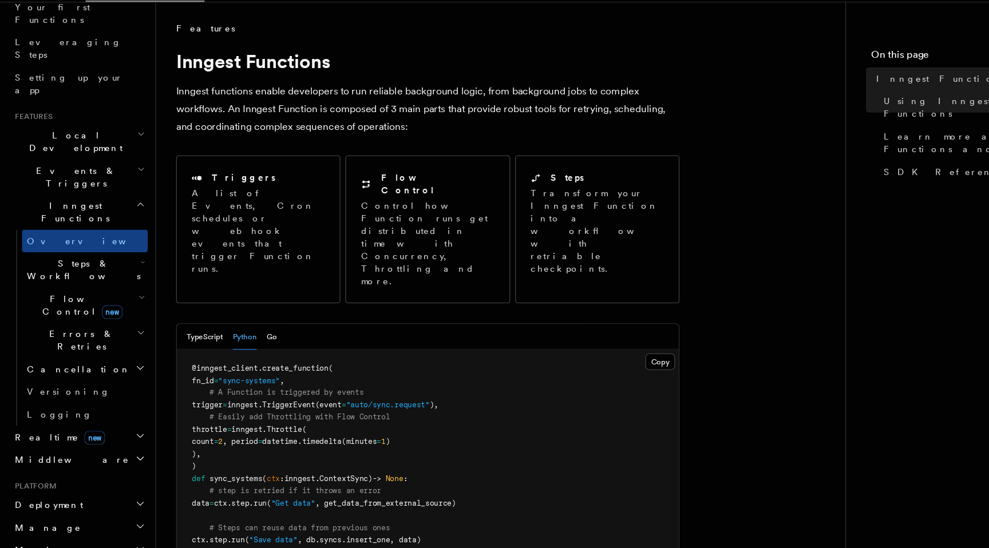
click at [74, 500] on h2 "Manage" at bounding box center [71, 510] width 125 height 21
click at [76, 480] on h2 "Deployment" at bounding box center [71, 490] width 125 height 21
click at [92, 418] on h2 "Realtime new" at bounding box center [71, 428] width 125 height 21
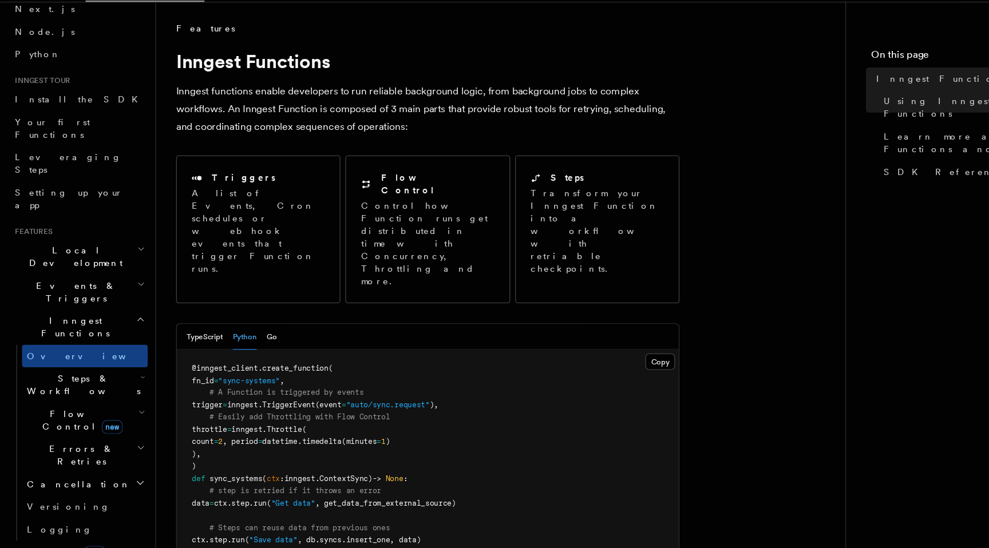
scroll to position [53, 0]
click at [113, 282] on h2 "Events & Triggers" at bounding box center [71, 298] width 125 height 32
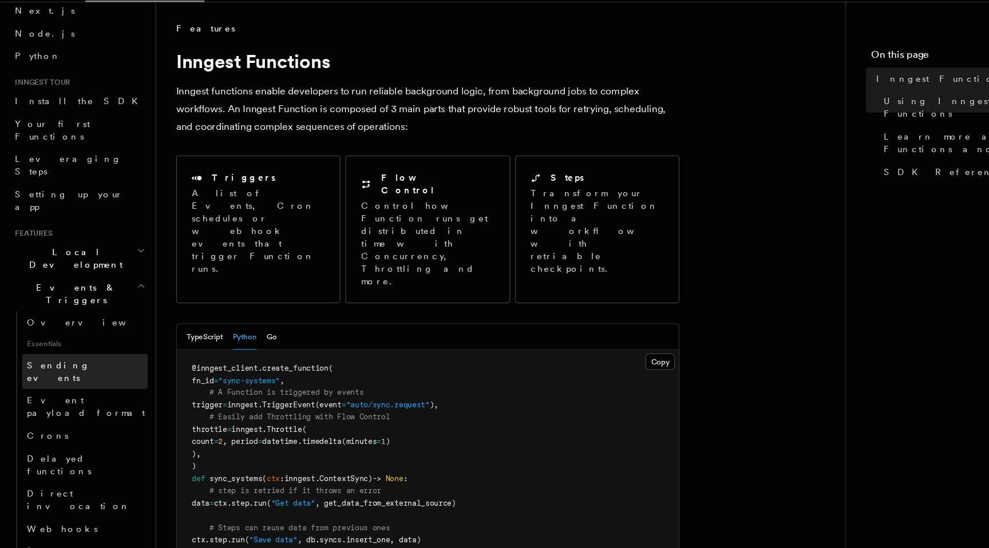
click at [68, 358] on span "Sending events" at bounding box center [53, 368] width 57 height 21
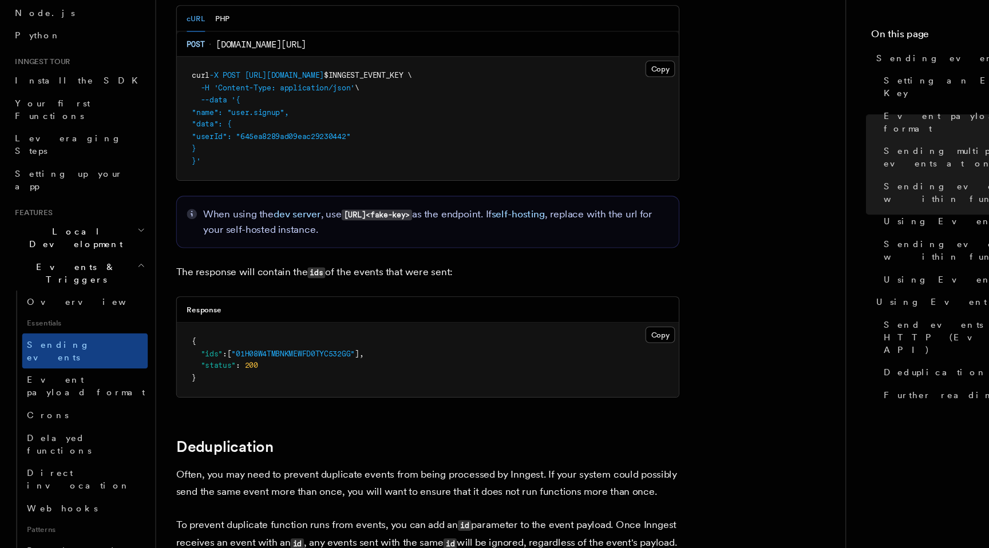
scroll to position [2576, 0]
